Goal: Browse casually: Explore the website without a specific task or goal

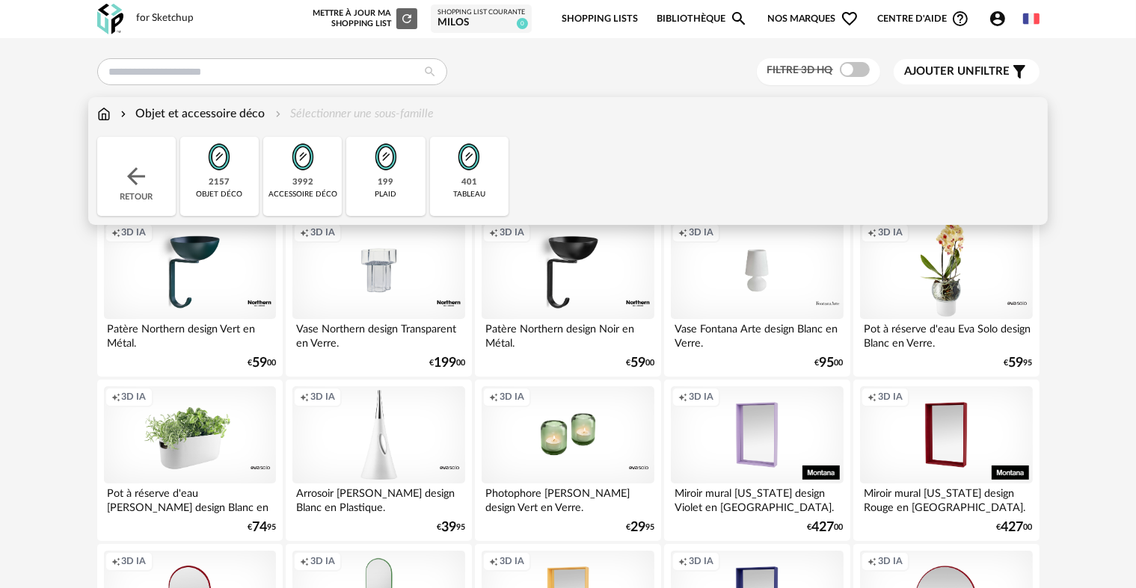
click at [473, 176] on img at bounding box center [469, 157] width 40 height 40
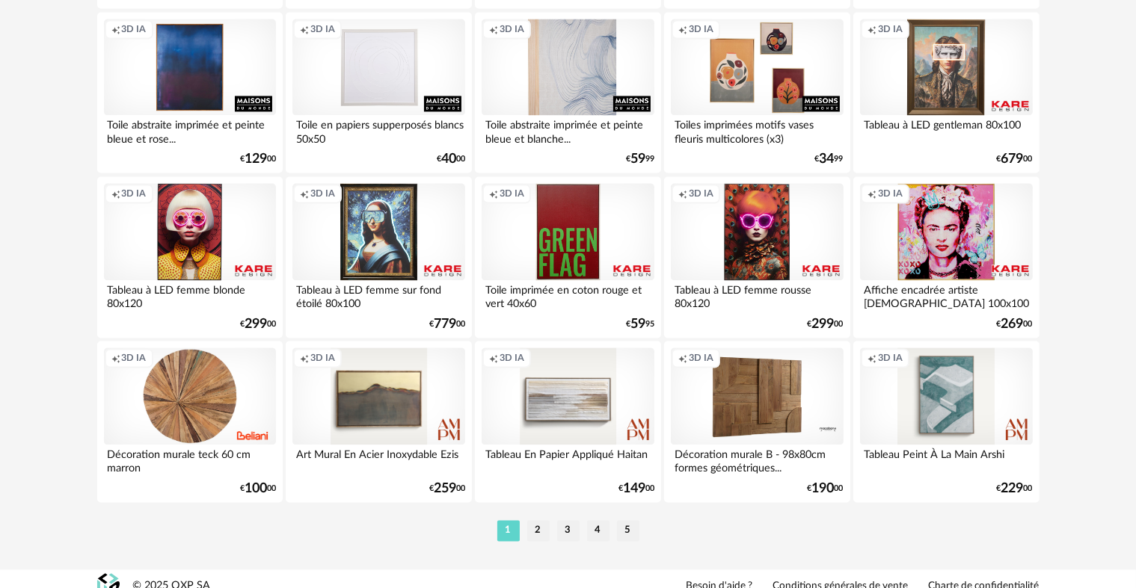
scroll to position [3016, 0]
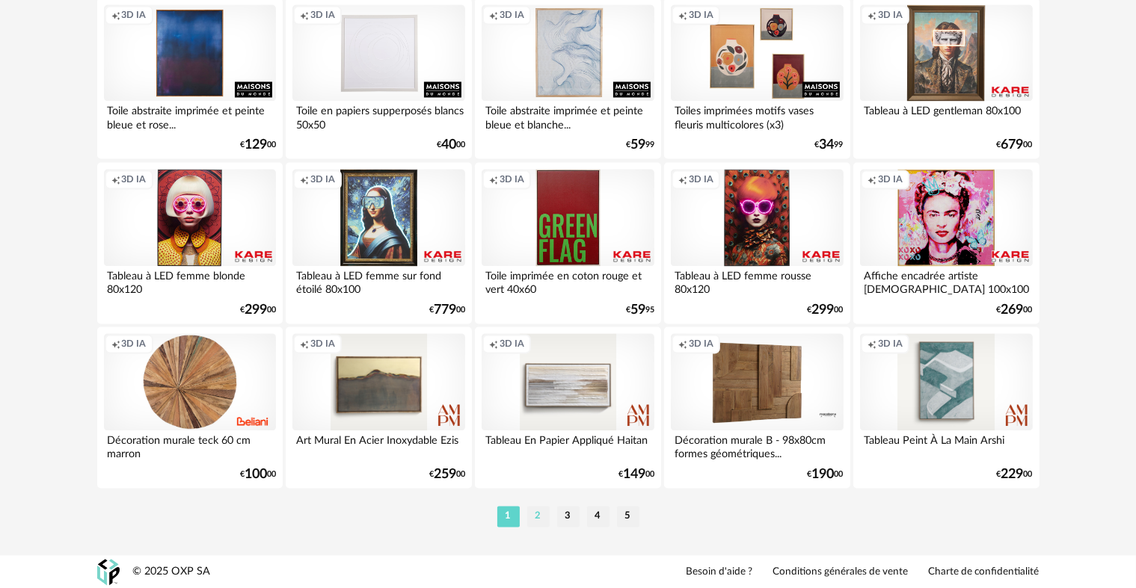
click at [538, 520] on li "2" at bounding box center [538, 516] width 22 height 21
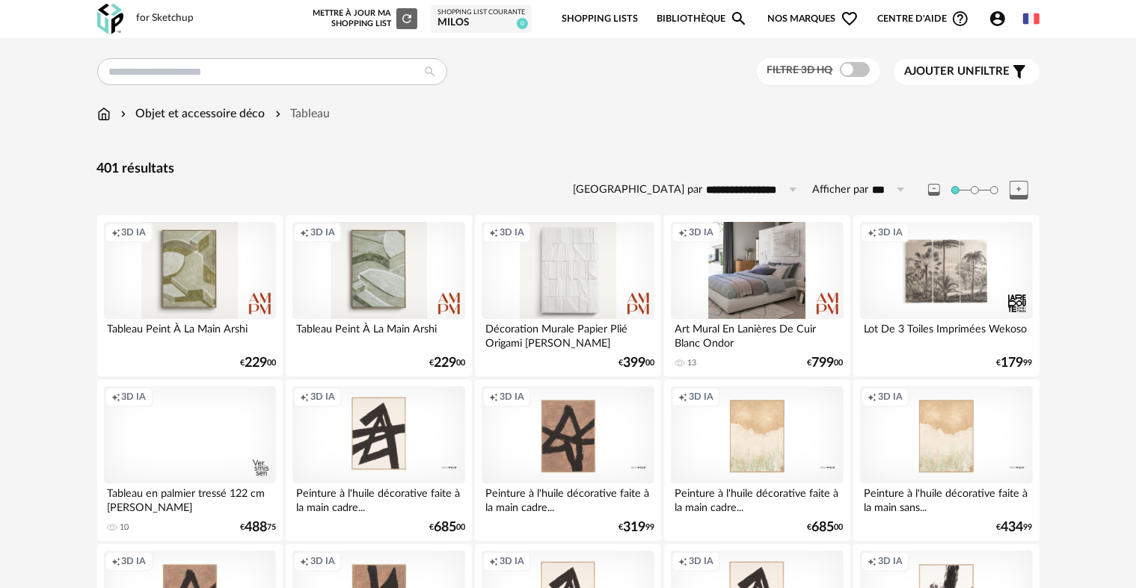
click at [764, 281] on div "Creation icon 3D IA" at bounding box center [757, 270] width 172 height 97
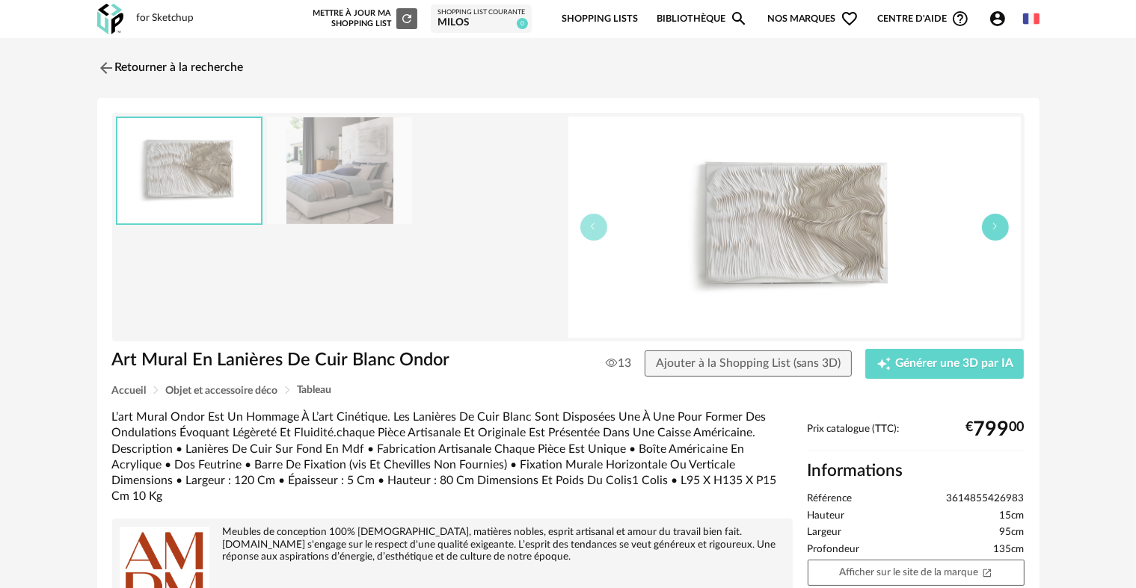
click at [991, 224] on icon "button" at bounding box center [995, 226] width 9 height 9
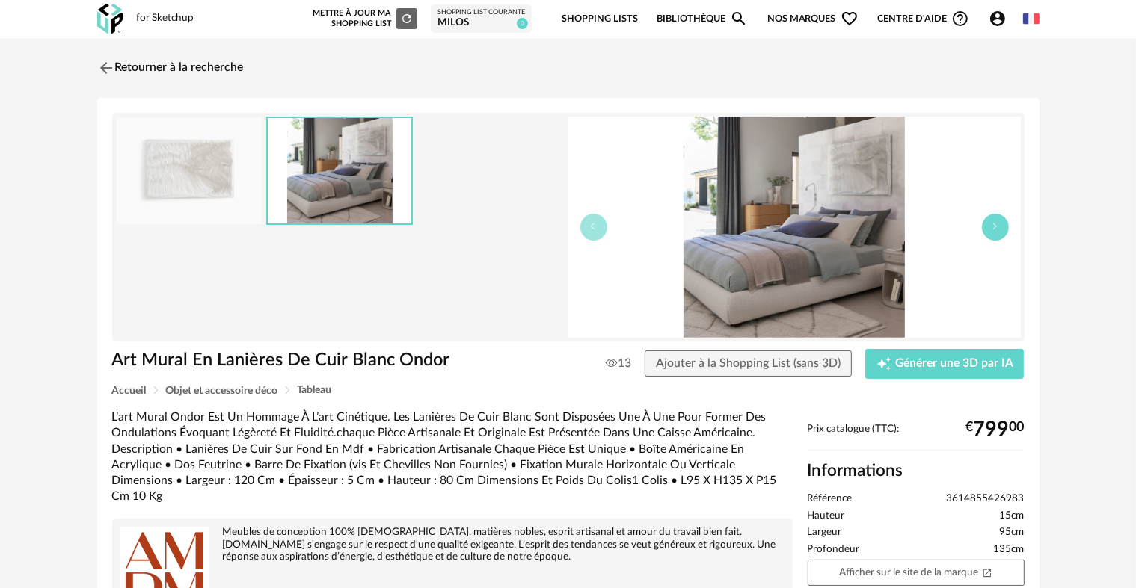
click at [991, 224] on icon "button" at bounding box center [995, 226] width 9 height 9
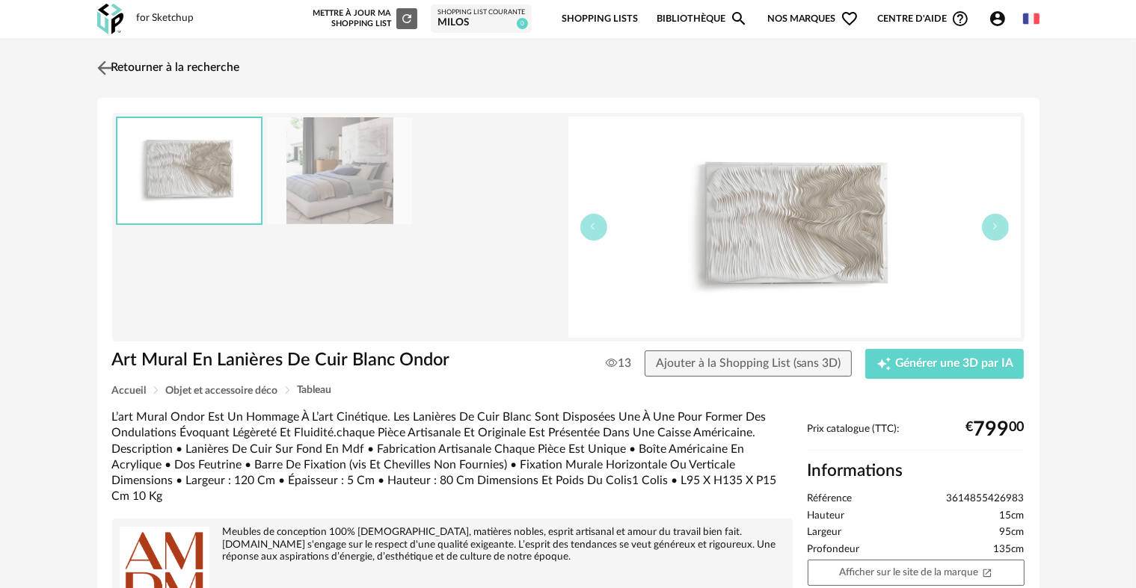
click at [99, 65] on img at bounding box center [104, 68] width 22 height 22
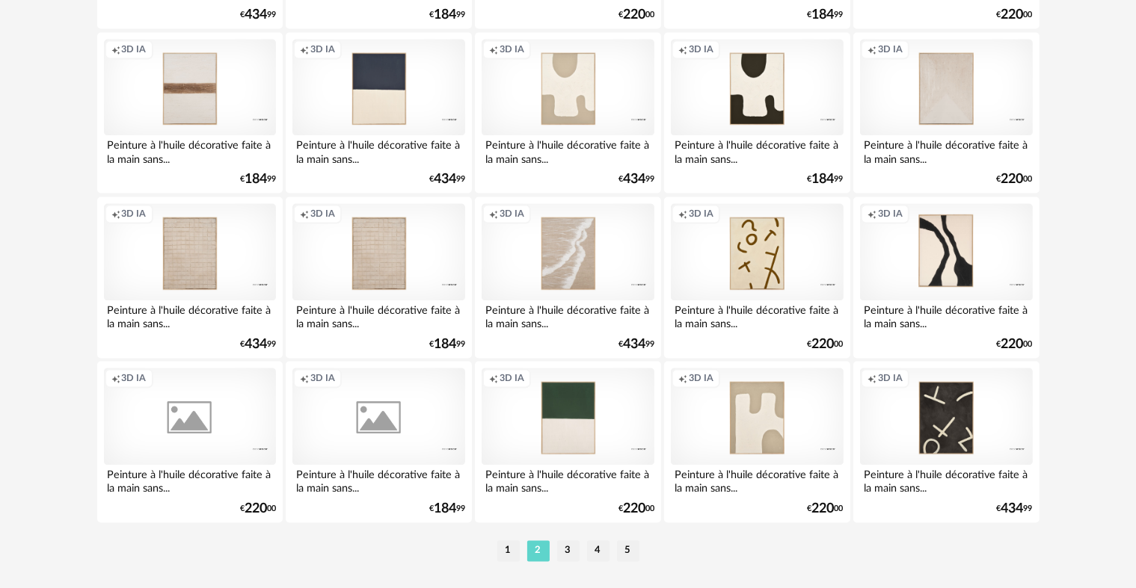
scroll to position [3016, 0]
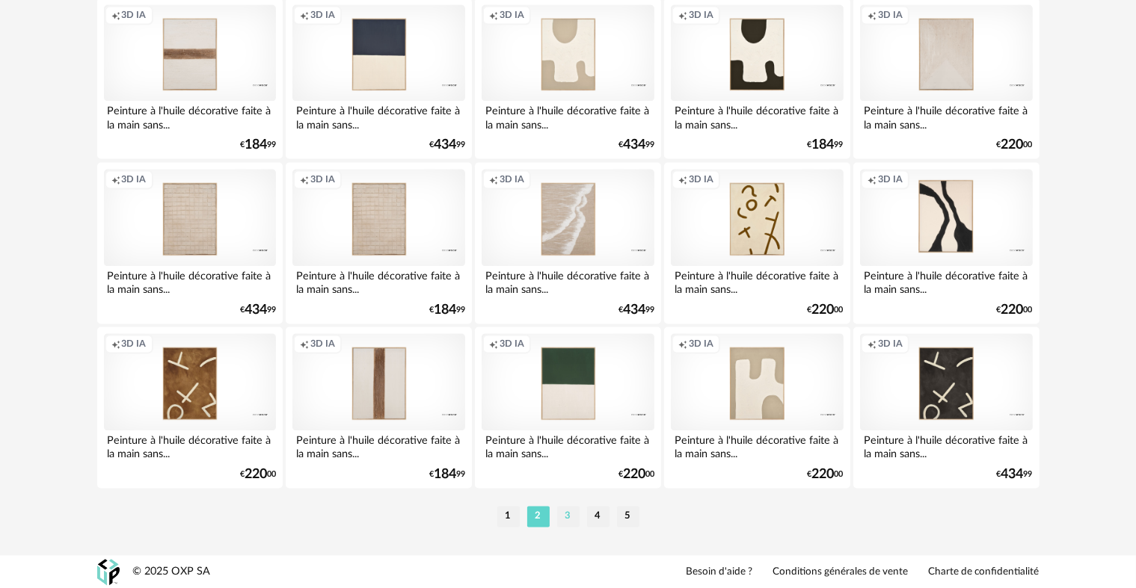
click at [568, 519] on li "3" at bounding box center [568, 516] width 22 height 21
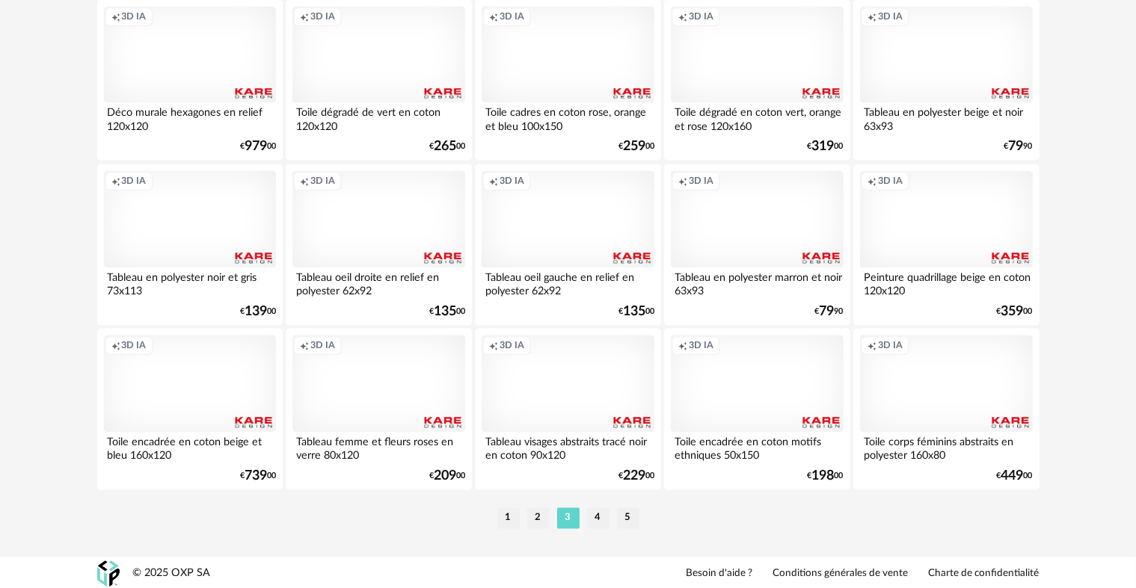
scroll to position [3016, 0]
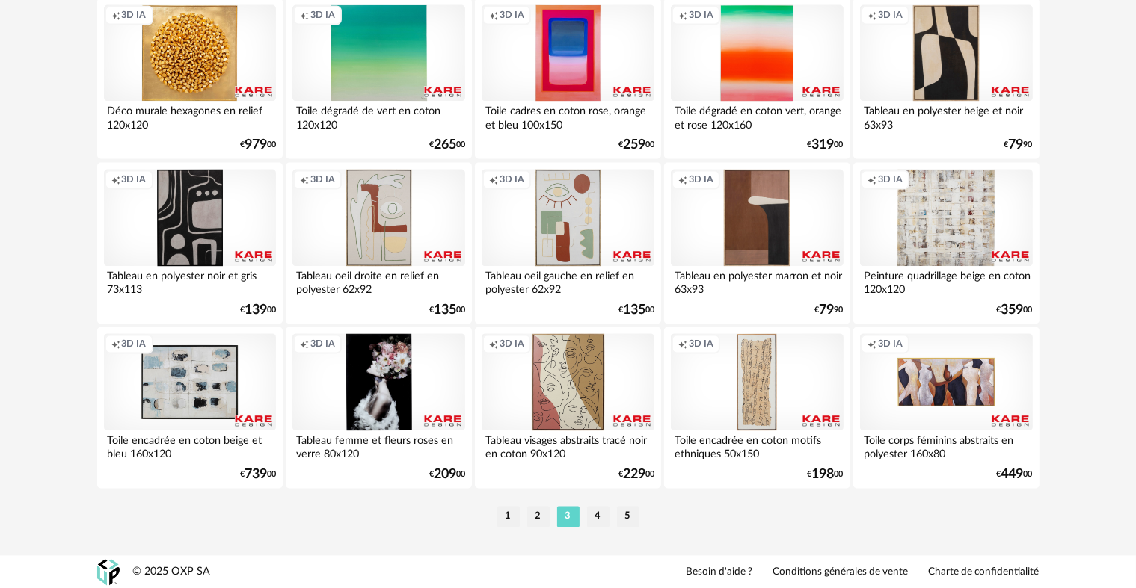
click at [601, 514] on li "4" at bounding box center [598, 516] width 22 height 21
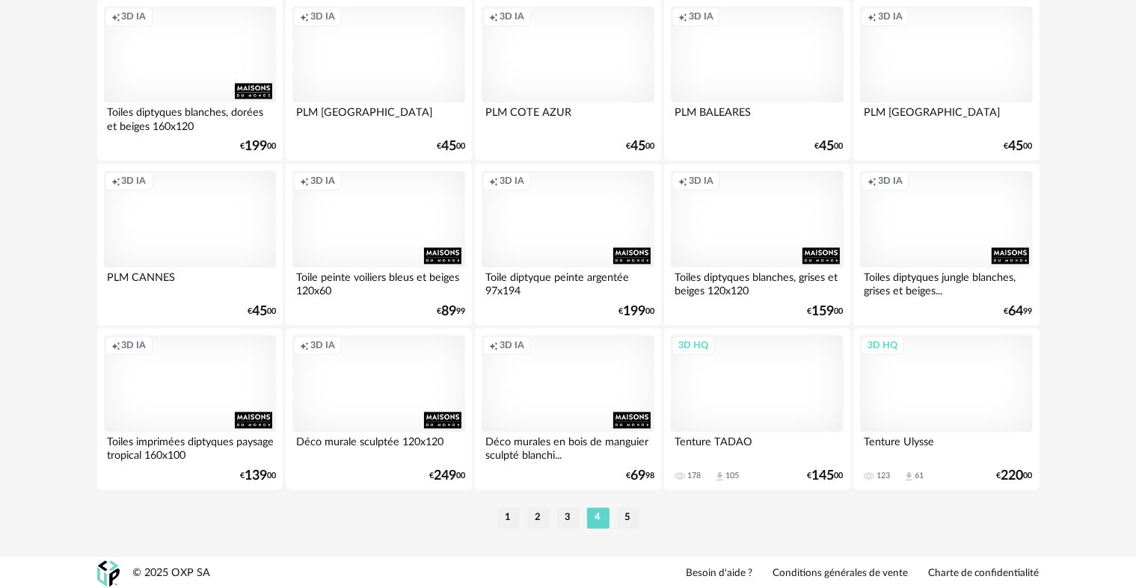
scroll to position [3016, 0]
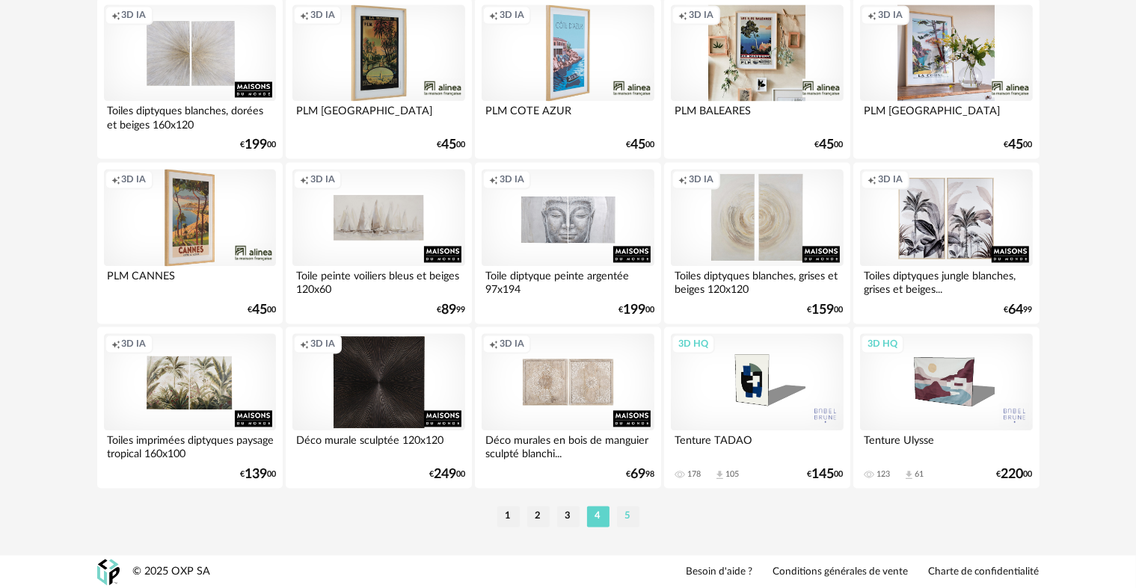
click at [628, 516] on li "5" at bounding box center [628, 516] width 22 height 21
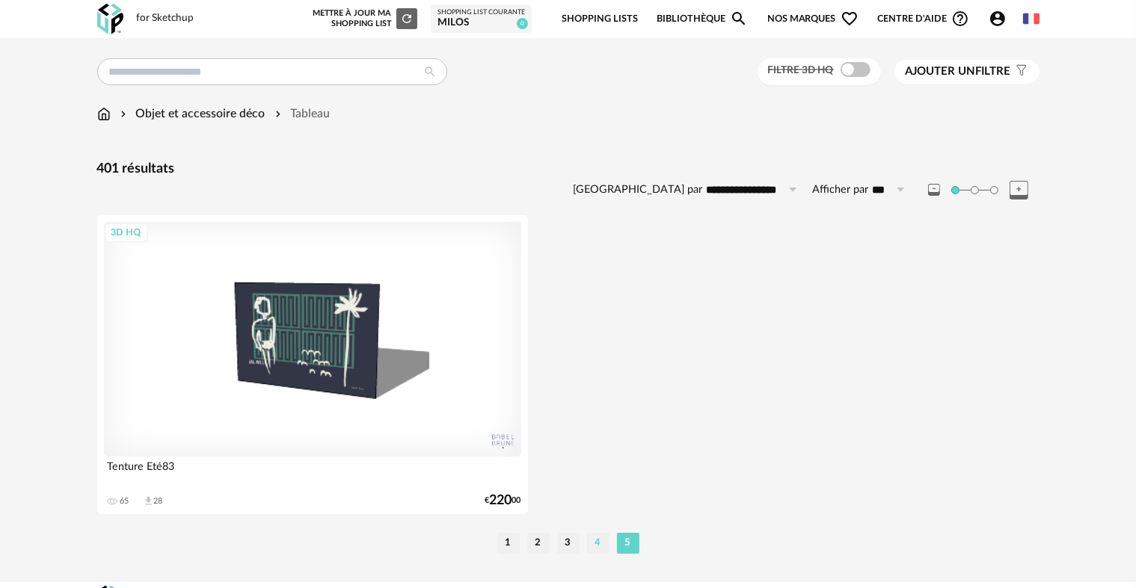
click at [598, 541] on li "4" at bounding box center [598, 543] width 22 height 21
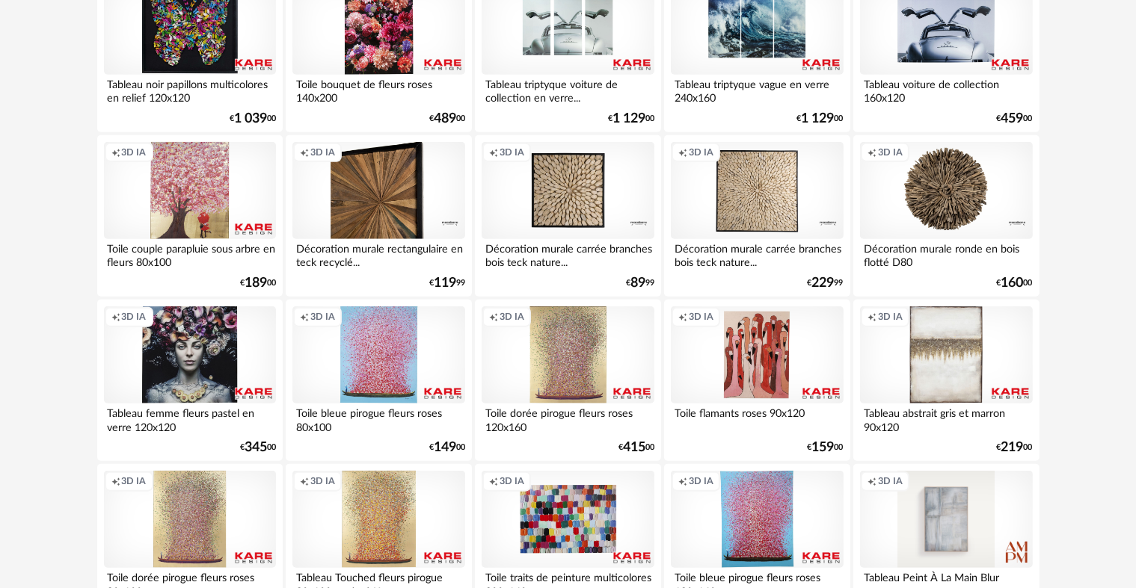
scroll to position [1869, 0]
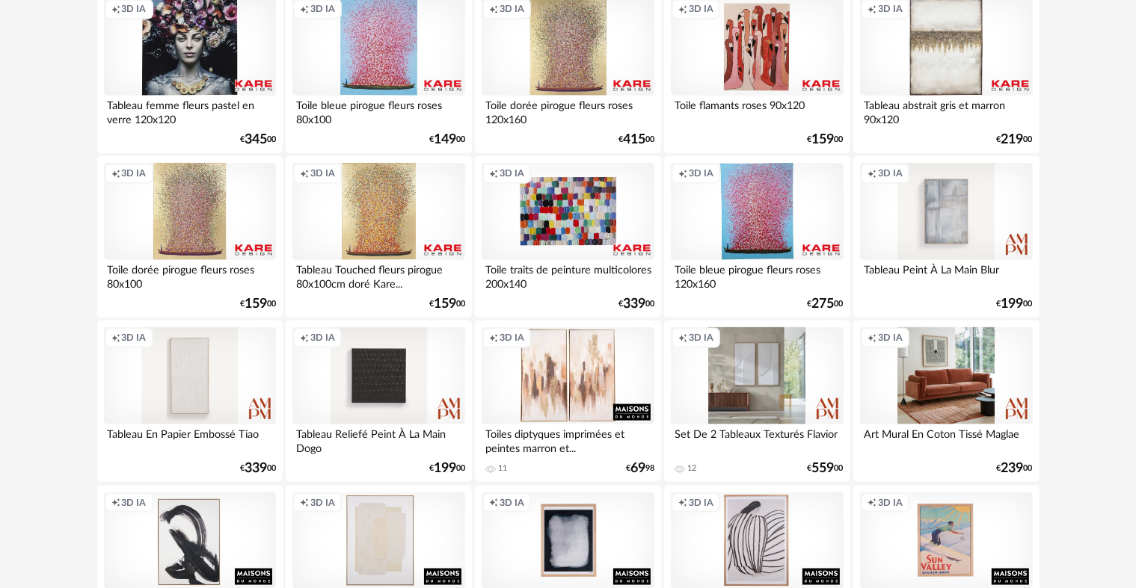
click at [948, 378] on div "Creation icon 3D IA" at bounding box center [946, 376] width 172 height 97
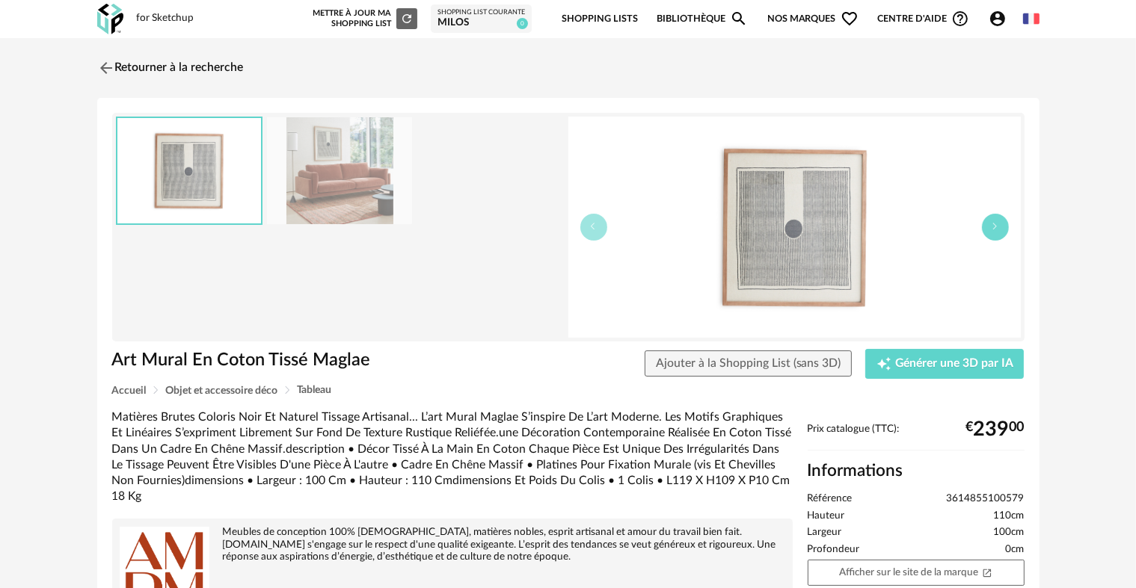
click at [999, 230] on icon "button" at bounding box center [995, 226] width 9 height 9
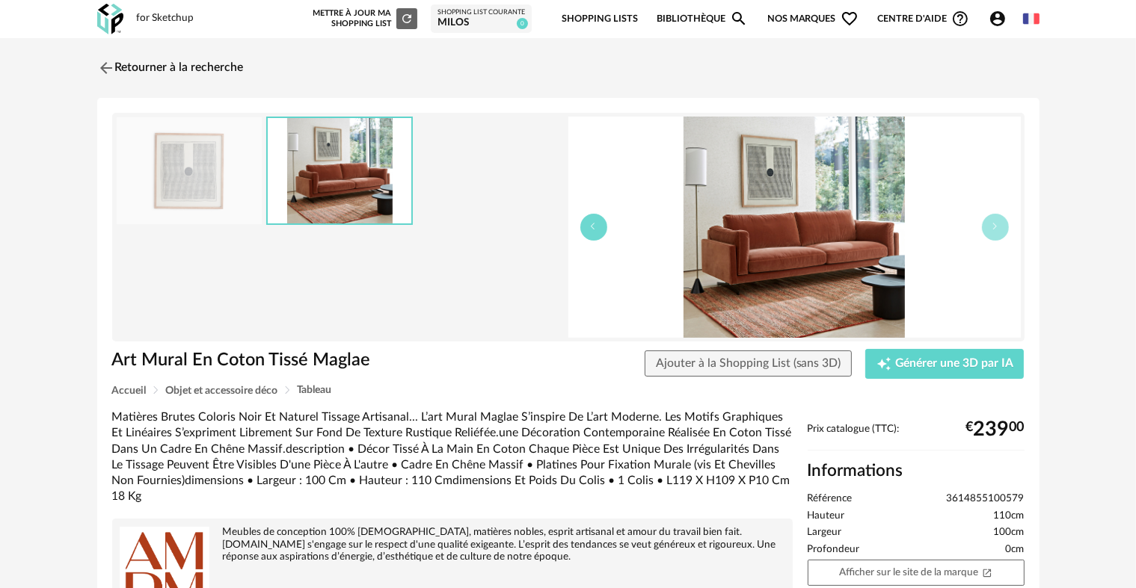
click at [596, 226] on icon "button" at bounding box center [593, 226] width 9 height 9
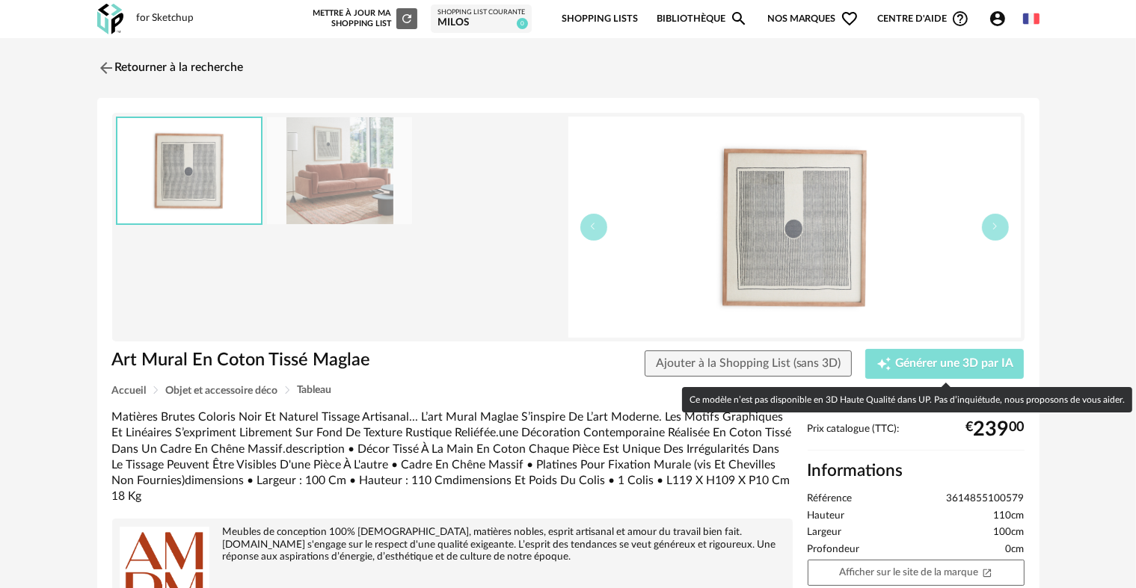
click at [964, 366] on span "Générer une 3D par IA" at bounding box center [954, 364] width 118 height 12
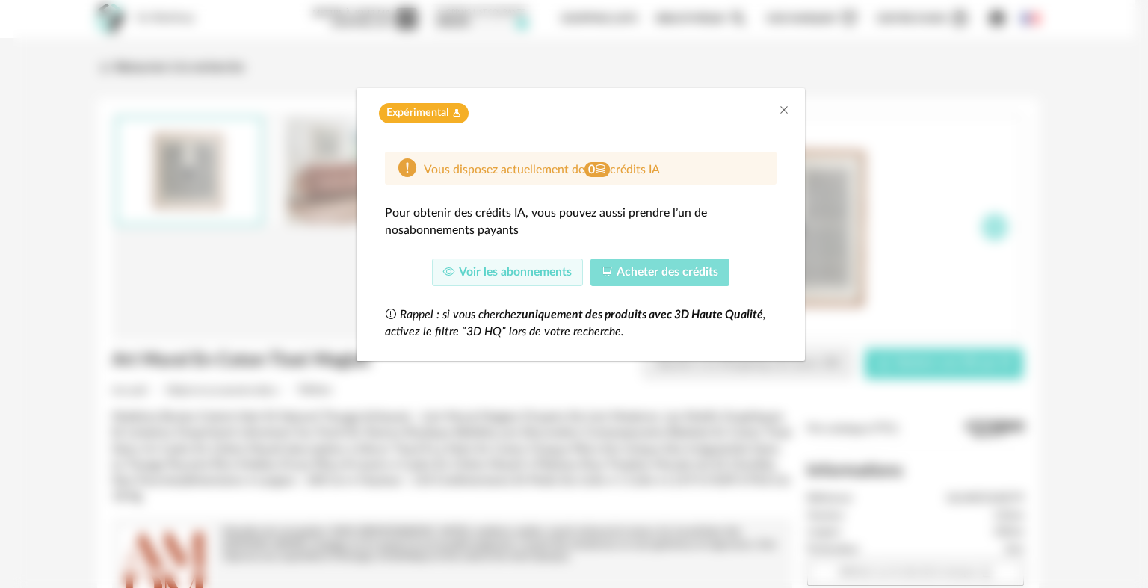
click at [653, 272] on span "Acheter des crédits" at bounding box center [668, 272] width 102 height 12
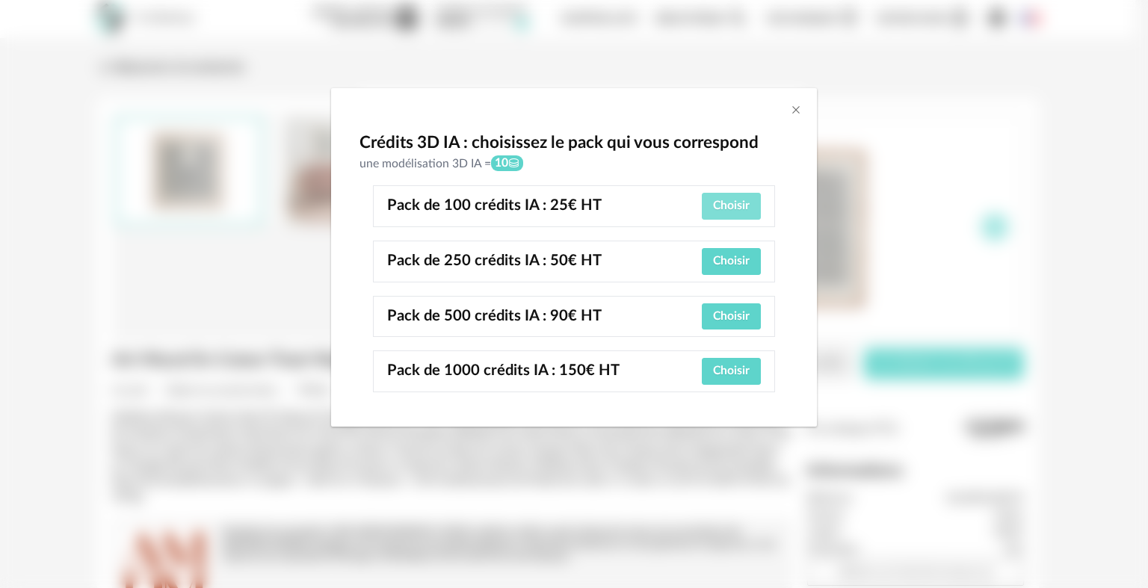
click at [742, 200] on span "Choisir" at bounding box center [731, 206] width 37 height 12
